Goal: Task Accomplishment & Management: Use online tool/utility

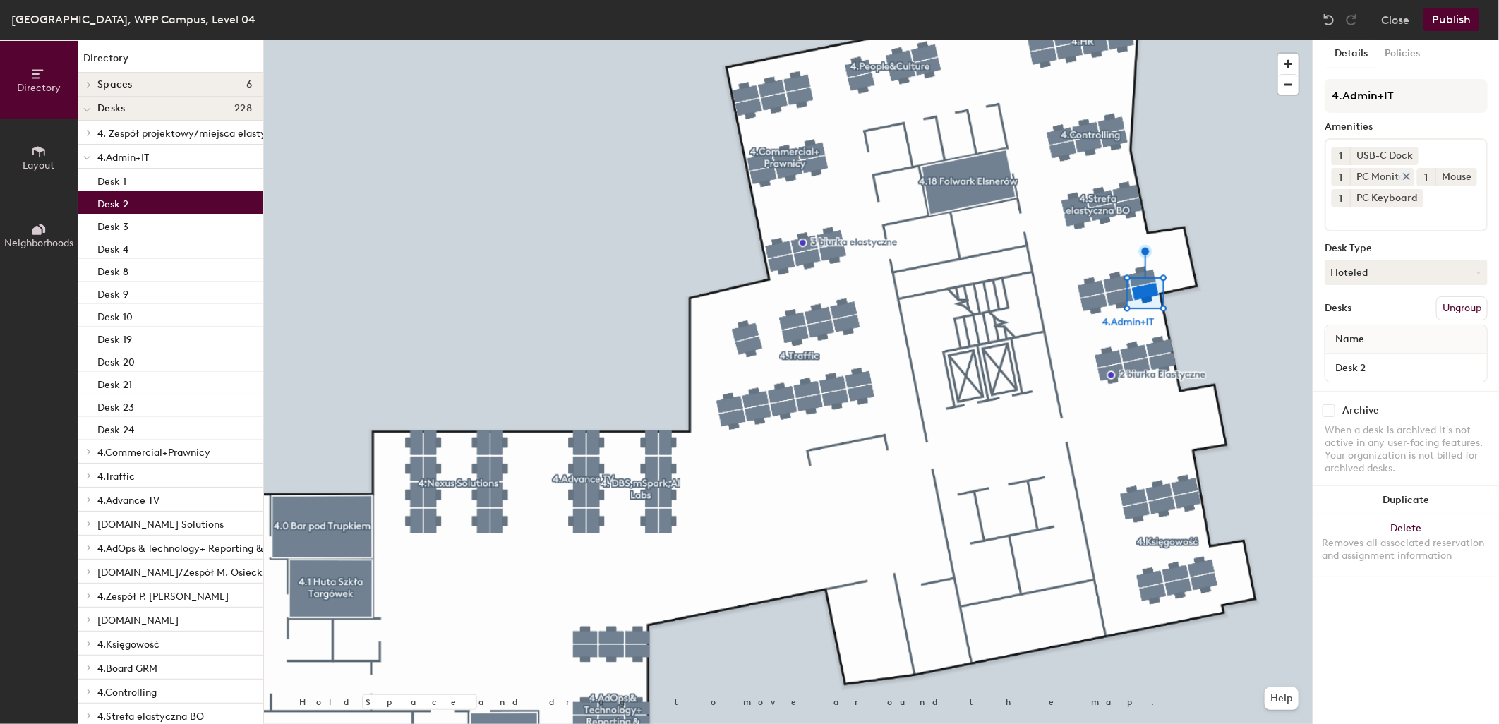
click at [1405, 175] on icon at bounding box center [1407, 177] width 6 height 6
click at [1407, 210] on input at bounding box center [1395, 216] width 127 height 17
type input "dua"
click at [1412, 243] on div "Dual Monitors" at bounding box center [1406, 249] width 159 height 21
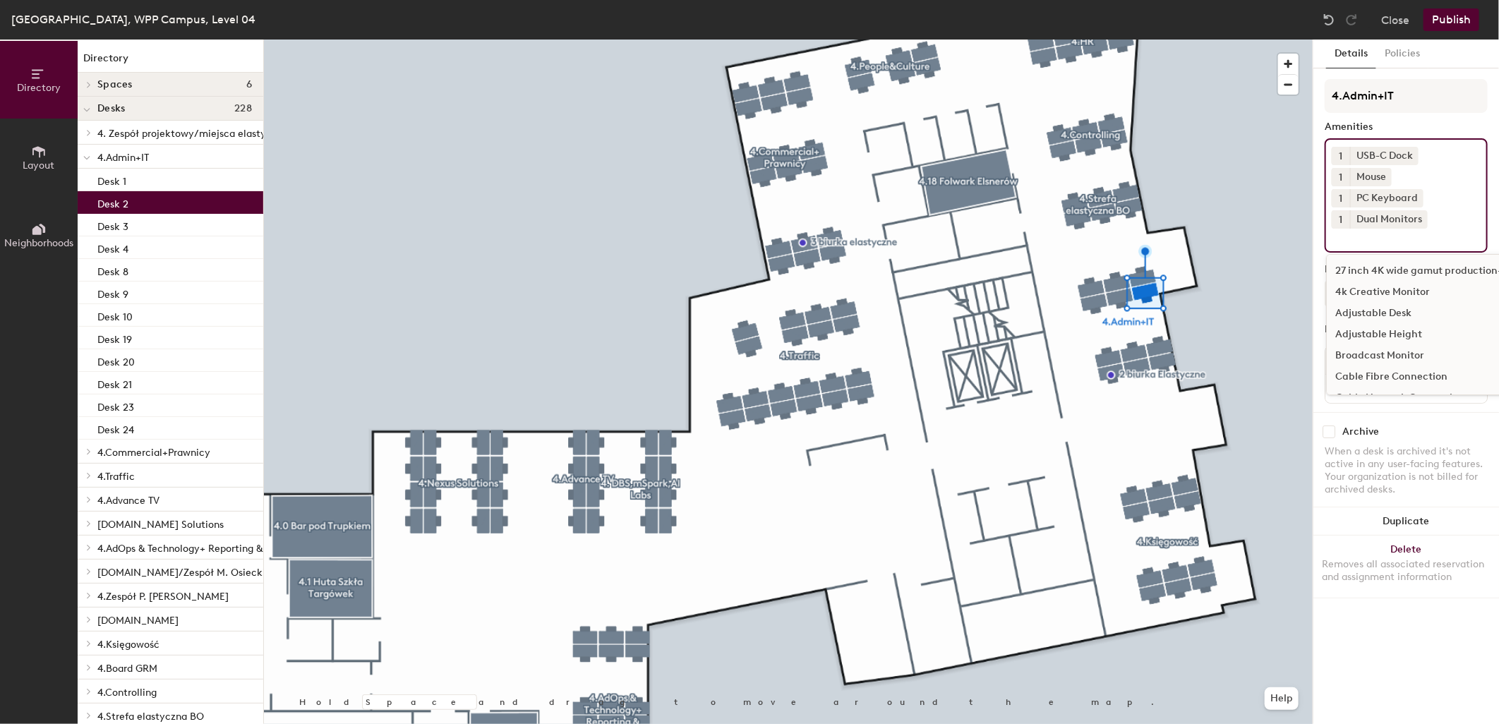
click at [1451, 22] on button "Publish" at bounding box center [1452, 19] width 56 height 23
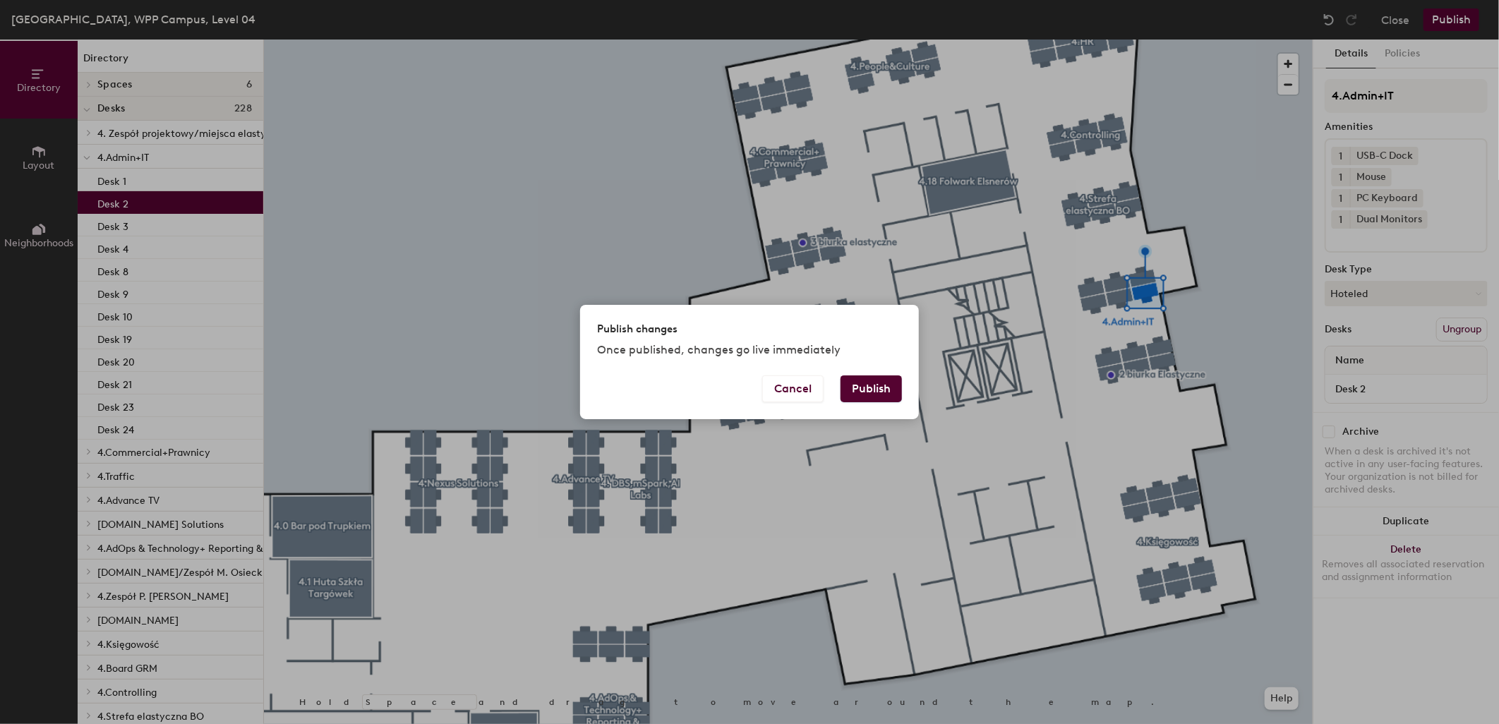
click at [862, 389] on button "Publish" at bounding box center [871, 389] width 61 height 27
